Goal: Information Seeking & Learning: Learn about a topic

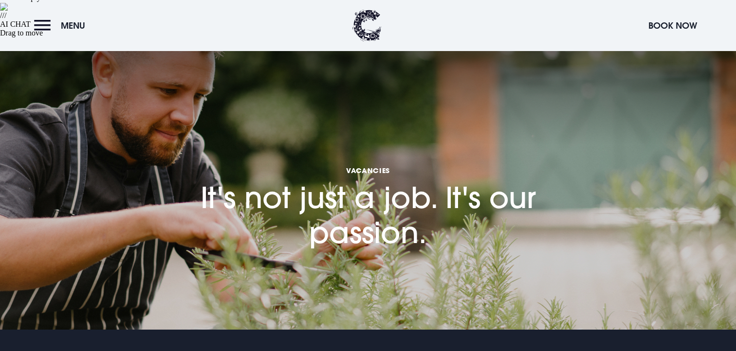
scroll to position [263, 0]
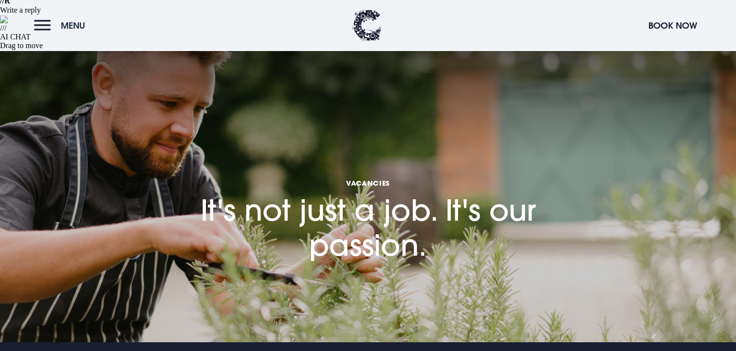
click at [65, 29] on span "Menu" at bounding box center [73, 25] width 24 height 11
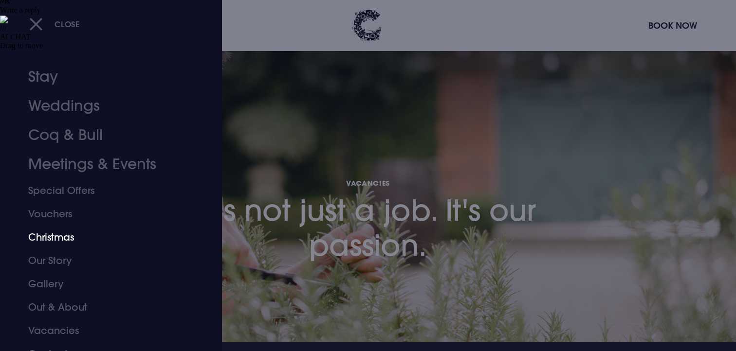
click at [83, 235] on link "Christmas" at bounding box center [105, 237] width 154 height 23
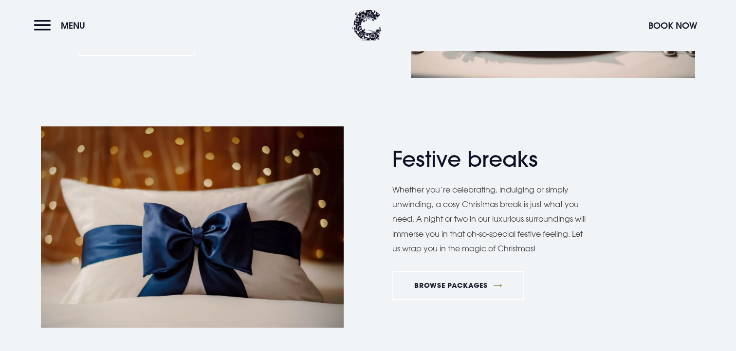
scroll to position [1256, 0]
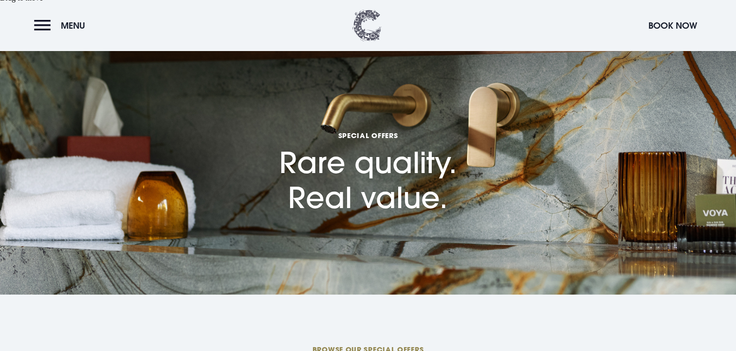
scroll to position [184, 0]
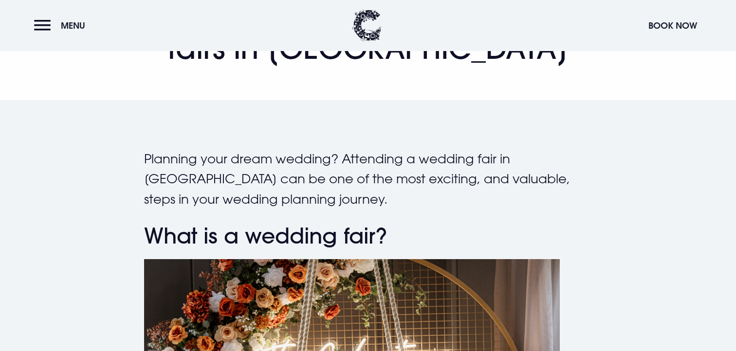
scroll to position [478, 0]
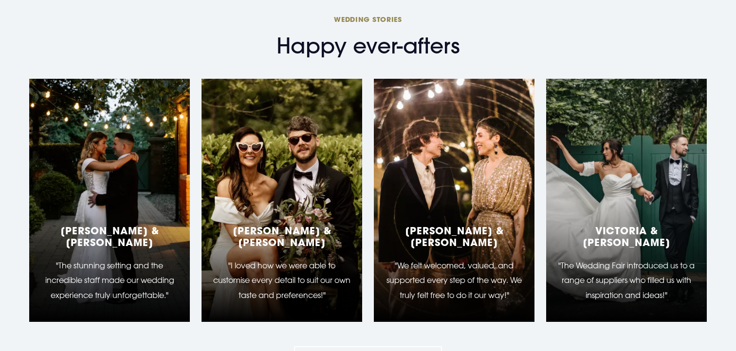
scroll to position [2222, 0]
